Goal: Check status

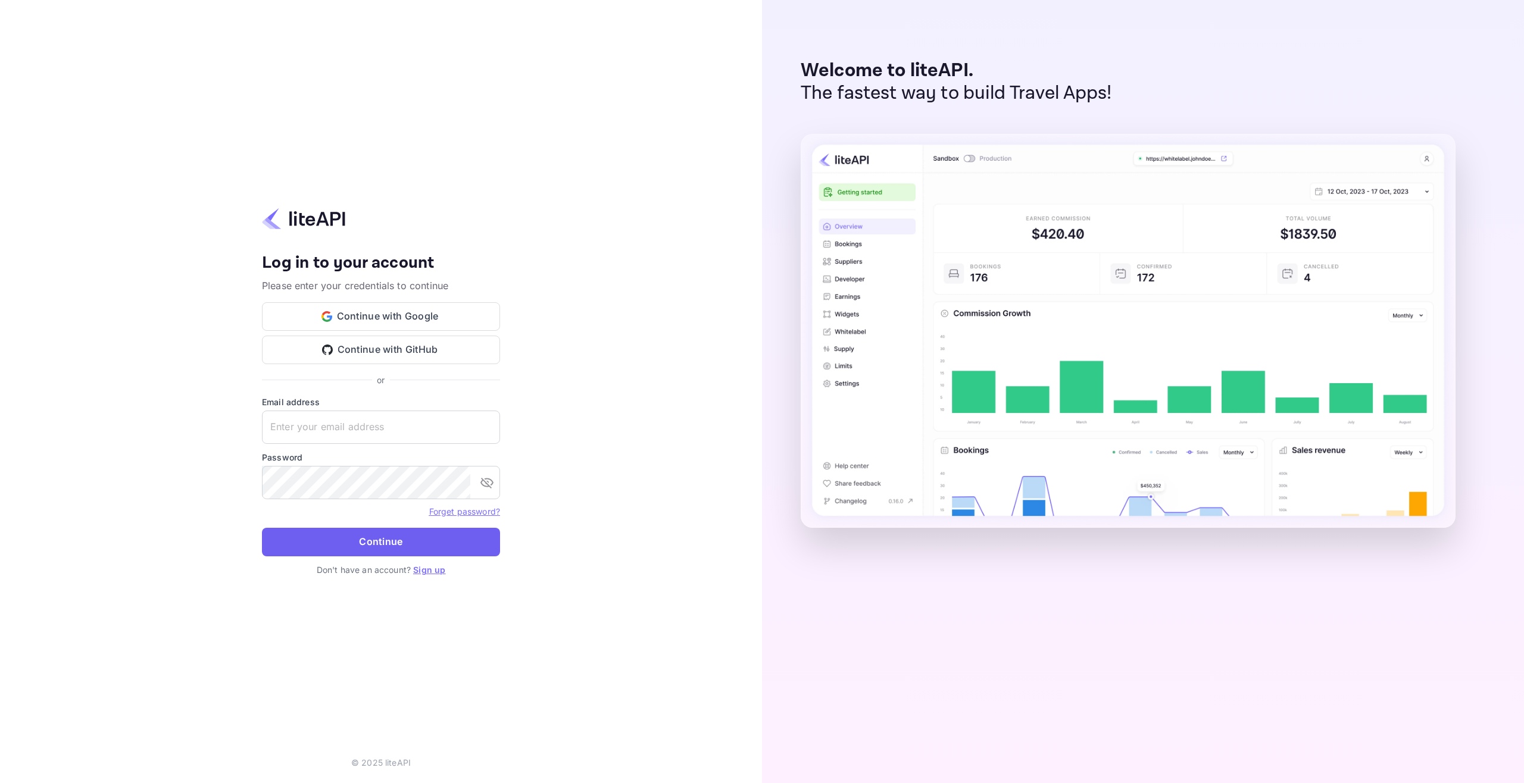
type input "[EMAIL_ADDRESS][DOMAIN_NAME]"
click at [368, 547] on button "Continue" at bounding box center [381, 542] width 238 height 29
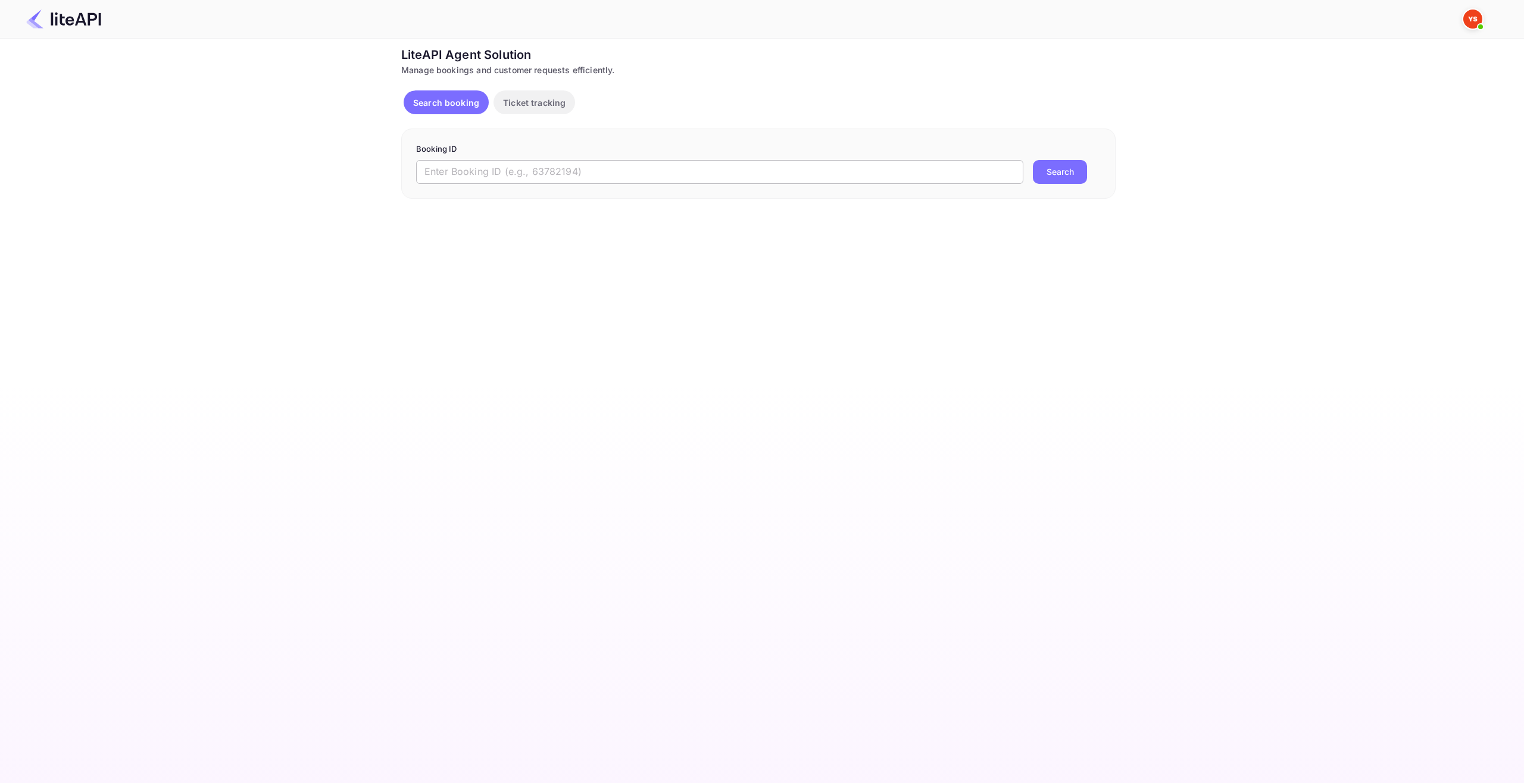
click at [543, 171] on input "text" at bounding box center [719, 172] width 607 height 24
paste input "8902808"
type input "8902808"
click at [1073, 173] on button "Search" at bounding box center [1060, 172] width 54 height 24
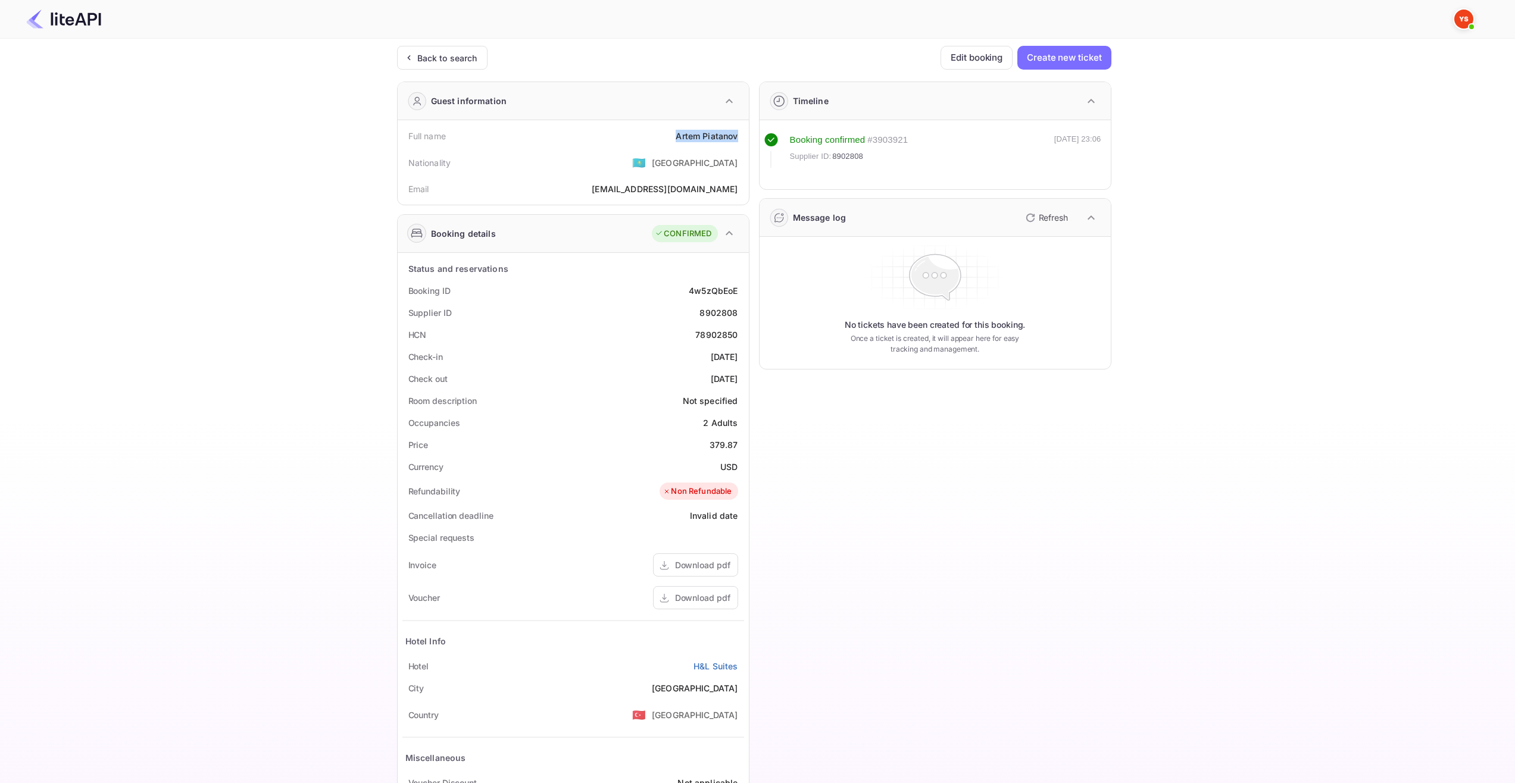
drag, startPoint x: 665, startPoint y: 137, endPoint x: 737, endPoint y: 145, distance: 73.0
click at [737, 145] on div "Full name Artem Piatanov" at bounding box center [573, 136] width 342 height 22
copy div "Artem Piatanov"
drag, startPoint x: 686, startPoint y: 362, endPoint x: 738, endPoint y: 362, distance: 51.8
click at [738, 362] on div "Check-in 2025-08-23" at bounding box center [573, 357] width 342 height 22
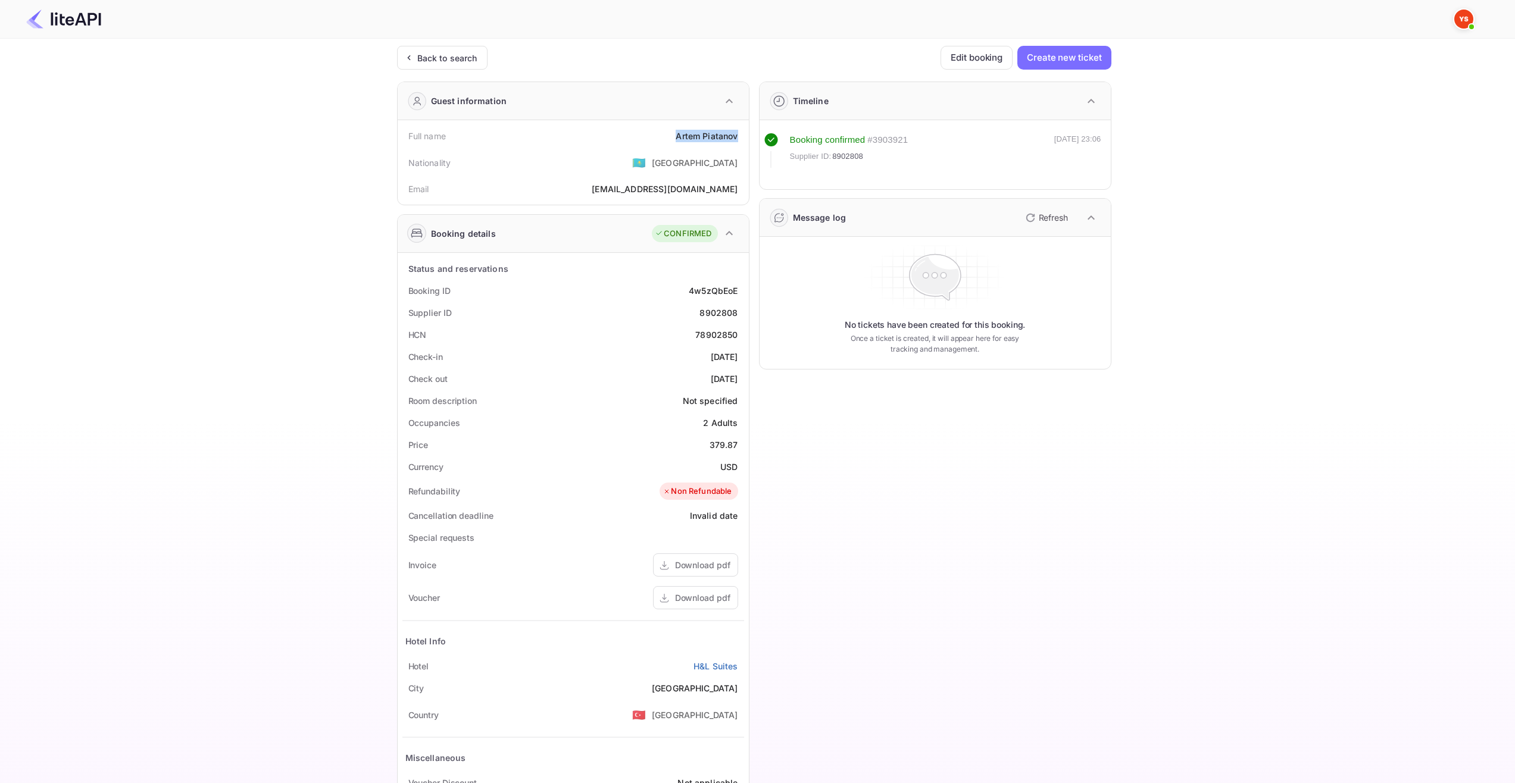
copy div "2025-08-23"
drag, startPoint x: 686, startPoint y: 380, endPoint x: 739, endPoint y: 381, distance: 53.6
click at [740, 381] on div "Check out 2025-08-30" at bounding box center [573, 379] width 342 height 22
copy div "2025-08-30"
